Goal: Task Accomplishment & Management: Manage account settings

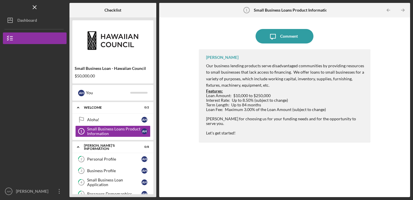
scroll to position [84, 0]
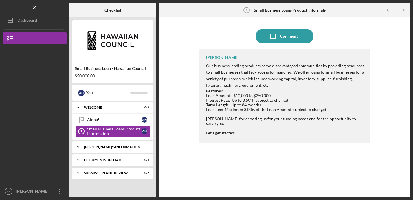
click at [80, 147] on icon "Icon/Expander" at bounding box center [78, 147] width 12 height 12
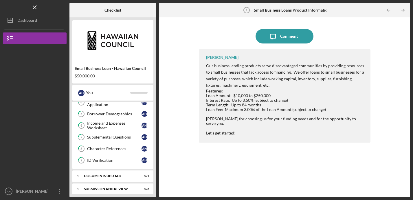
scroll to position [84, 0]
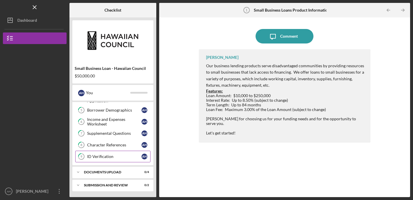
click at [89, 158] on div "ID Verification" at bounding box center [114, 156] width 54 height 5
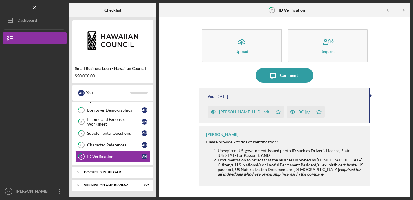
click at [79, 172] on icon "Icon/Expander" at bounding box center [78, 172] width 12 height 12
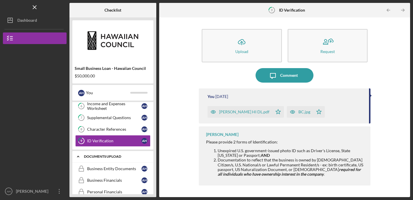
scroll to position [100, 0]
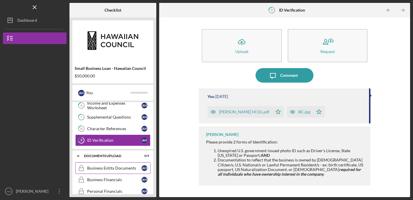
click at [104, 167] on div "Business Entity Documents" at bounding box center [114, 168] width 54 height 5
